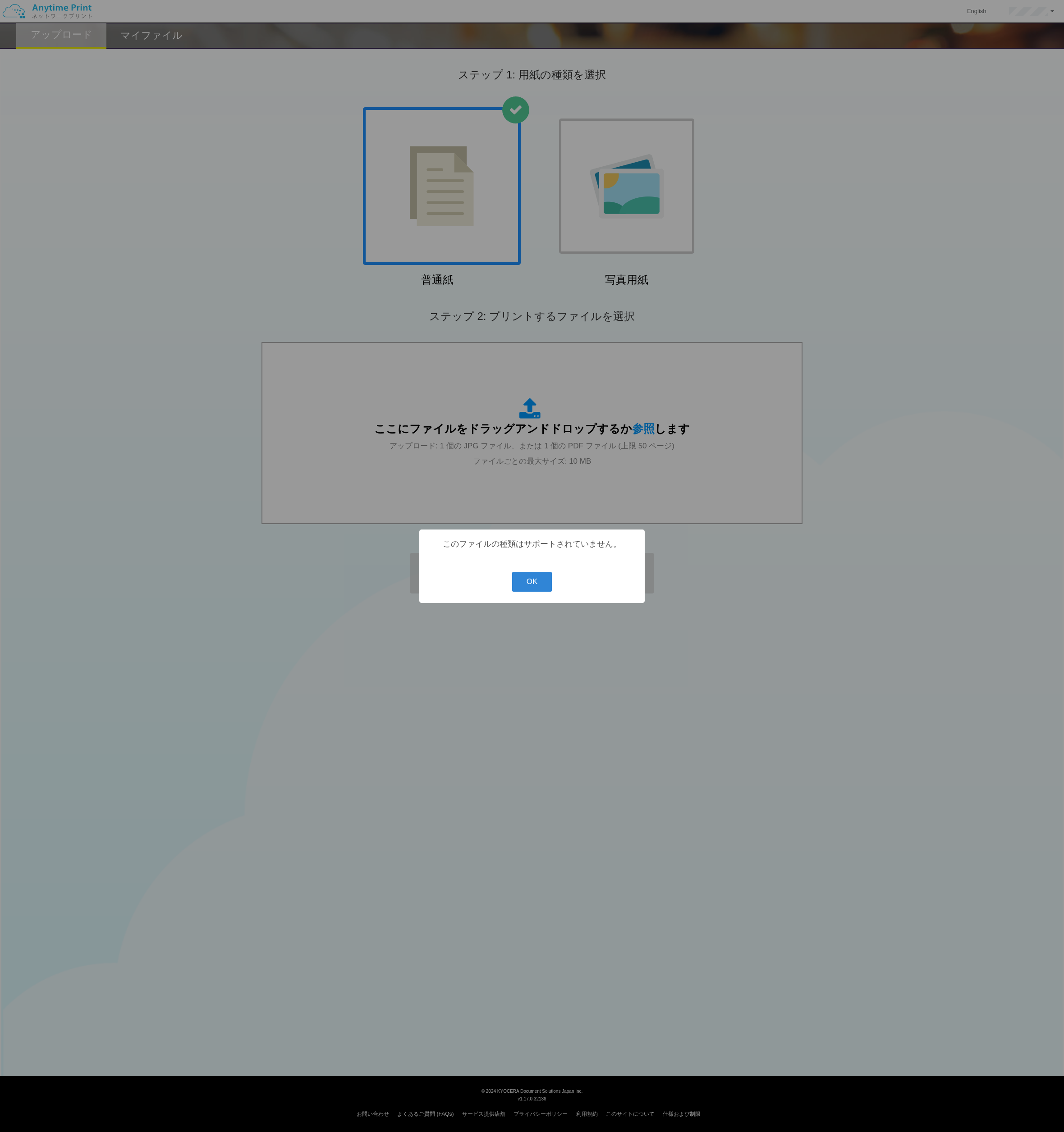
click at [523, 560] on hr at bounding box center [532, 560] width 207 height 5
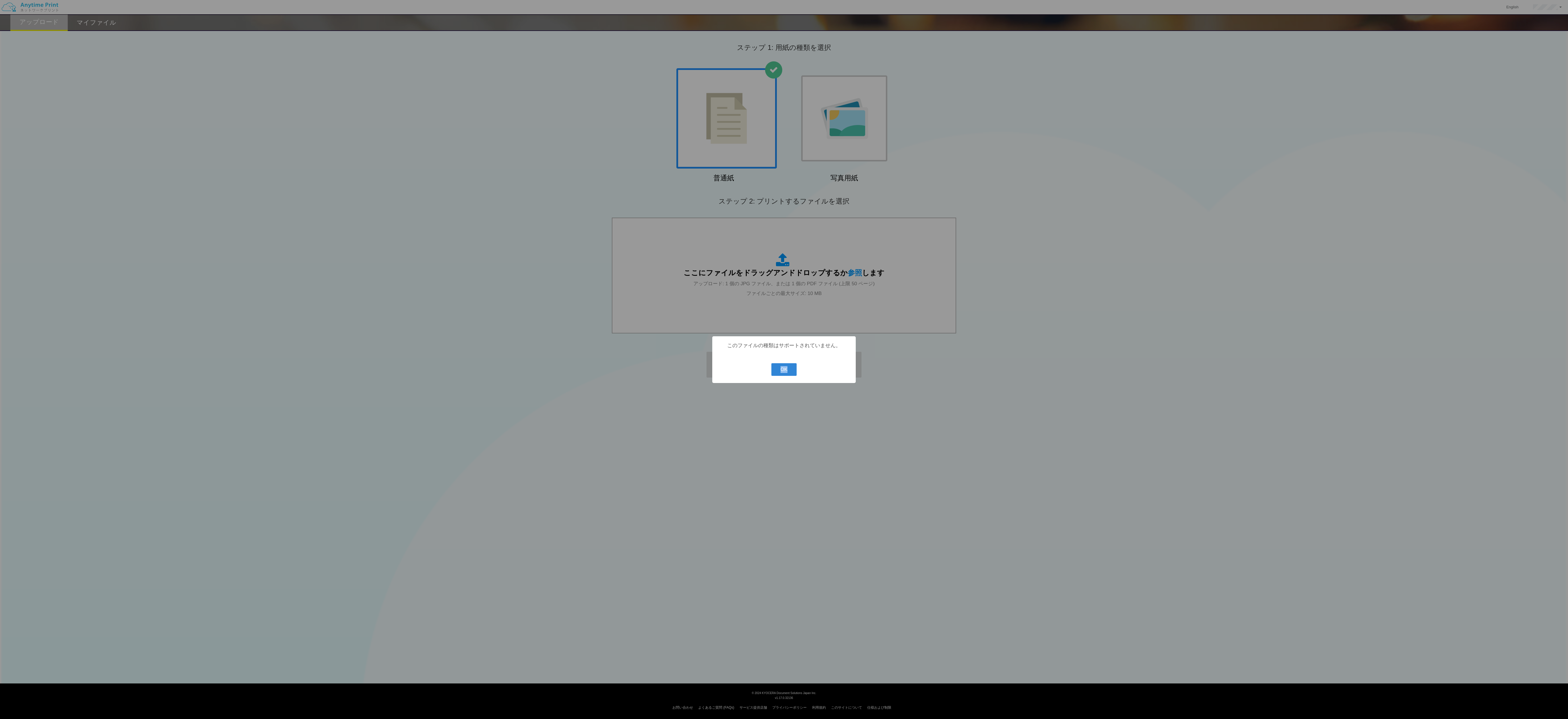
drag, startPoint x: 1020, startPoint y: 401, endPoint x: 1045, endPoint y: 353, distance: 54.1
click at [677, 353] on div "? ! i このファイルの種類はサポートされていません。 OK Cancel ×" at bounding box center [784, 360] width 1568 height 719
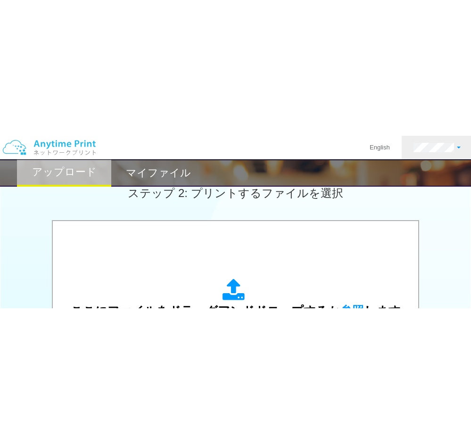
scroll to position [273, 0]
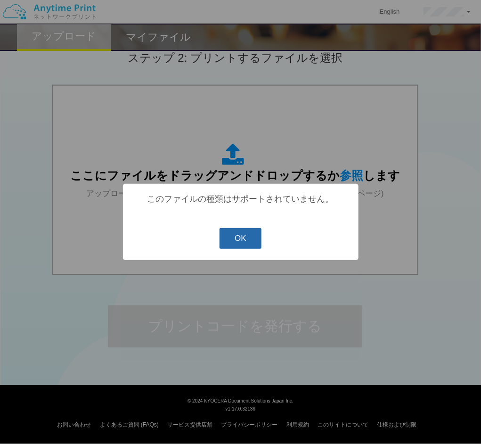
click at [255, 235] on button "OK" at bounding box center [241, 238] width 42 height 21
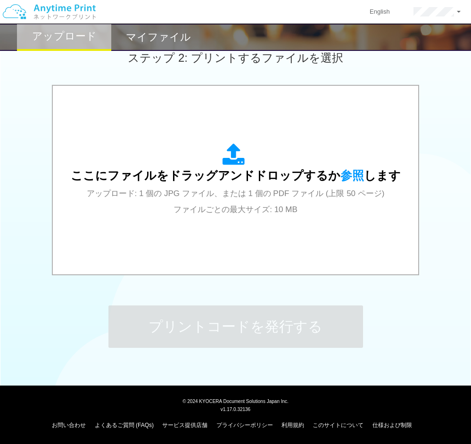
scroll to position [0, 0]
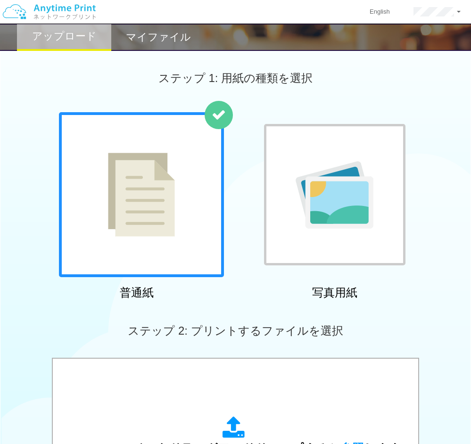
click at [160, 171] on img at bounding box center [141, 195] width 67 height 84
click at [276, 169] on div at bounding box center [334, 194] width 141 height 141
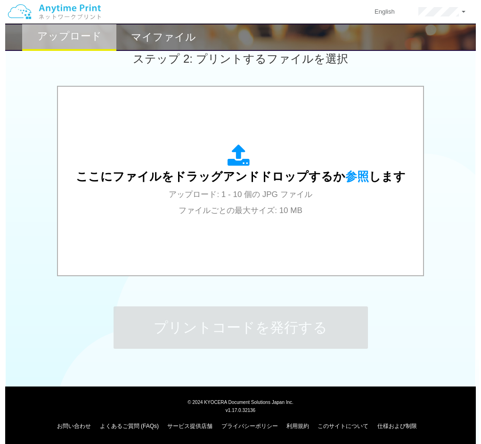
scroll to position [273, 0]
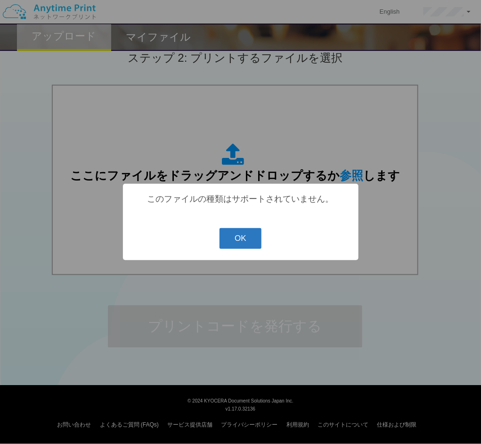
click at [222, 239] on button "OK" at bounding box center [241, 238] width 42 height 21
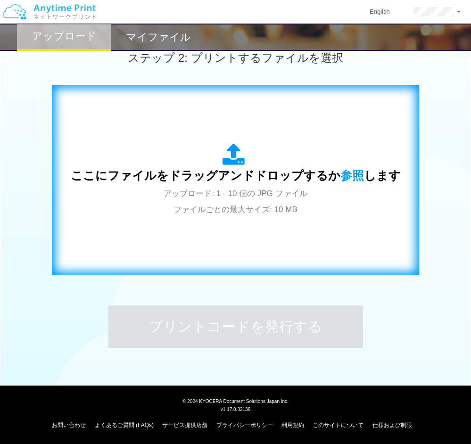
click at [0, 0] on div "? ! i このファイルの種類はサポートされていません。 OK Cancel ×" at bounding box center [0, 0] width 0 height 0
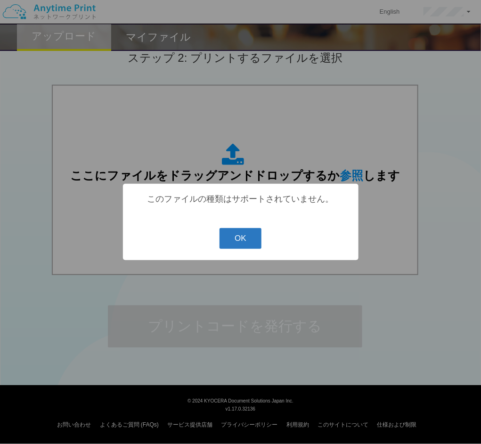
click at [243, 231] on button "OK" at bounding box center [241, 238] width 42 height 21
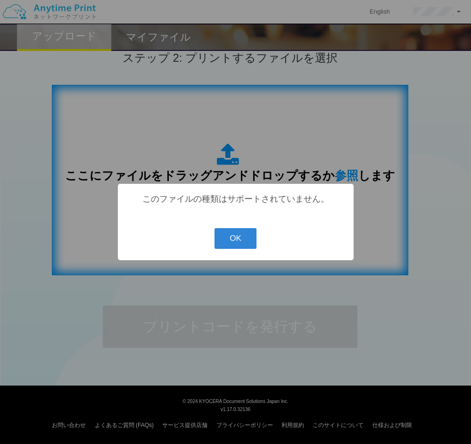
click at [87, 262] on div "? ! i このファイルの種類はサポートされていません。 OK Cancel ×" at bounding box center [235, 222] width 471 height 444
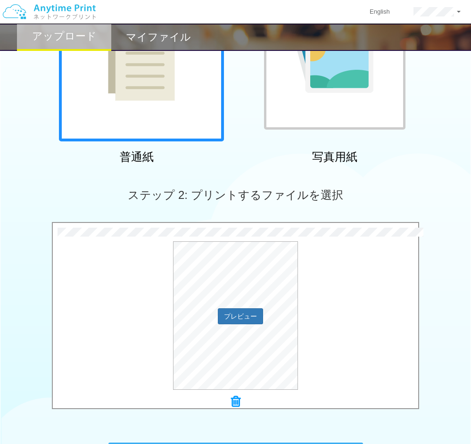
scroll to position [273, 0]
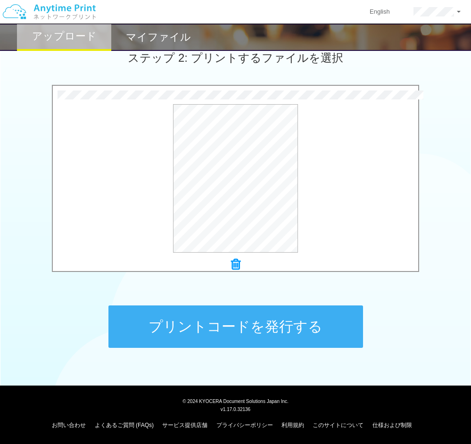
click at [232, 265] on icon at bounding box center [235, 264] width 9 height 12
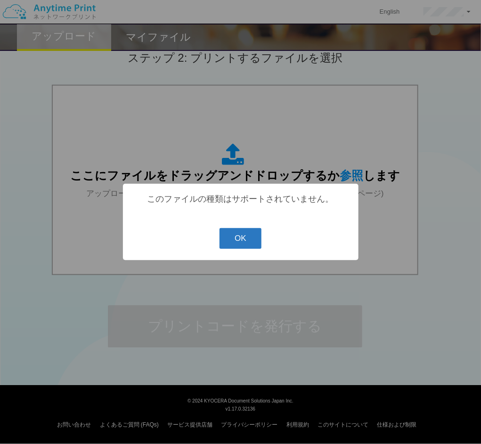
click at [238, 235] on button "OK" at bounding box center [241, 238] width 42 height 21
click at [239, 242] on button "OK" at bounding box center [241, 238] width 42 height 21
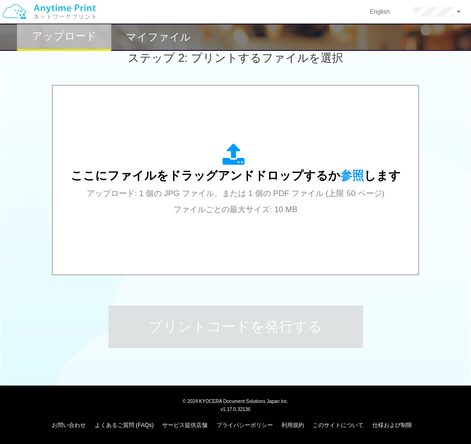
click at [162, 33] on h2 "マイファイル" at bounding box center [158, 37] width 65 height 11
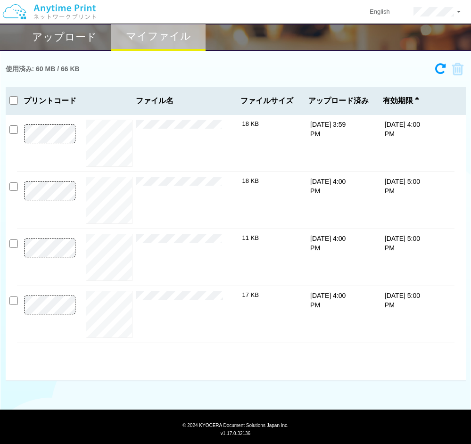
click at [80, 35] on h2 "アップロード" at bounding box center [64, 37] width 65 height 11
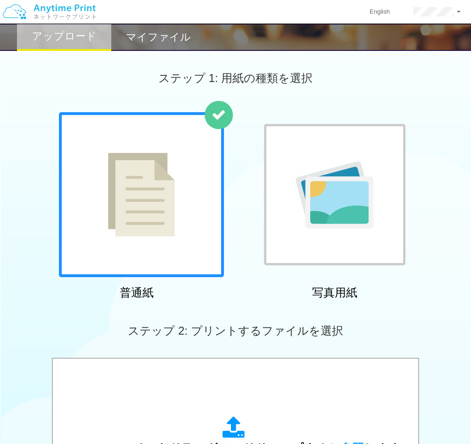
click at [159, 189] on img at bounding box center [141, 195] width 67 height 84
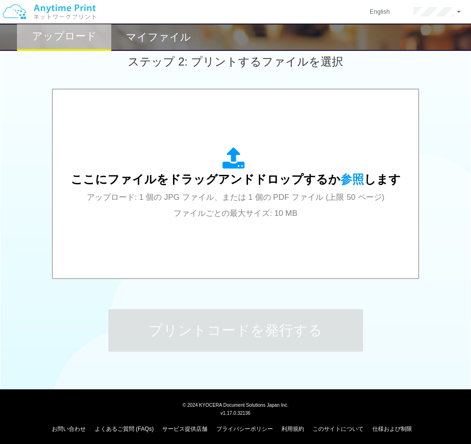
scroll to position [273, 0]
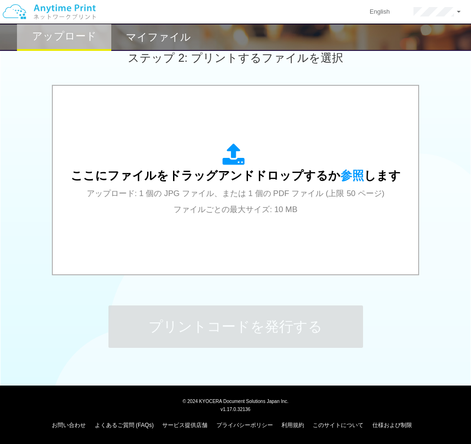
click at [159, 189] on span "アップロード: 1 個の JPG ファイル、または 1 個の PDF ファイル (上限 50 ページ) ファイルごとの最大サイズ: 10 MB" at bounding box center [236, 201] width 298 height 25
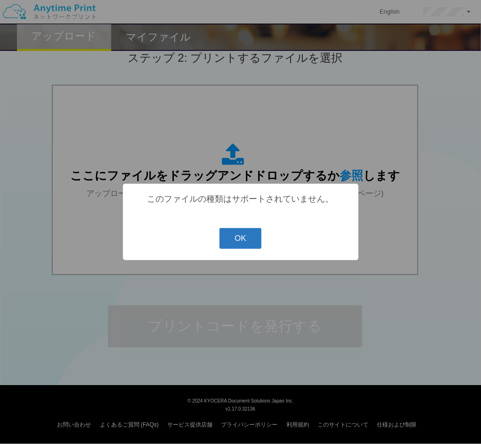
click at [230, 238] on button "OK" at bounding box center [241, 238] width 42 height 21
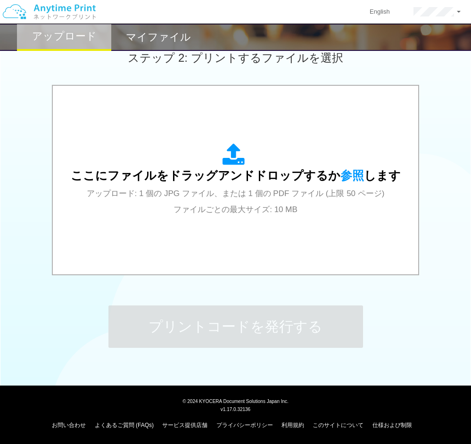
drag, startPoint x: 228, startPoint y: 219, endPoint x: 107, endPoint y: 318, distance: 156.1
click at [107, 318] on div "プリントコードを発行する" at bounding box center [235, 326] width 283 height 99
